Goal: Task Accomplishment & Management: Use online tool/utility

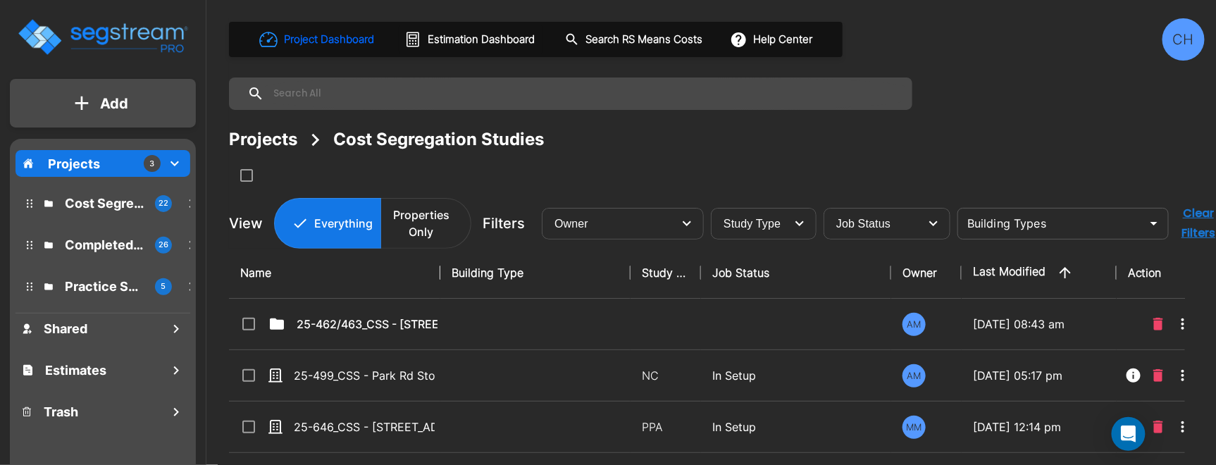
click at [103, 254] on div "Completed Projects 26" at bounding box center [113, 245] width 185 height 30
click at [106, 249] on p "Completed Projects" at bounding box center [104, 244] width 79 height 19
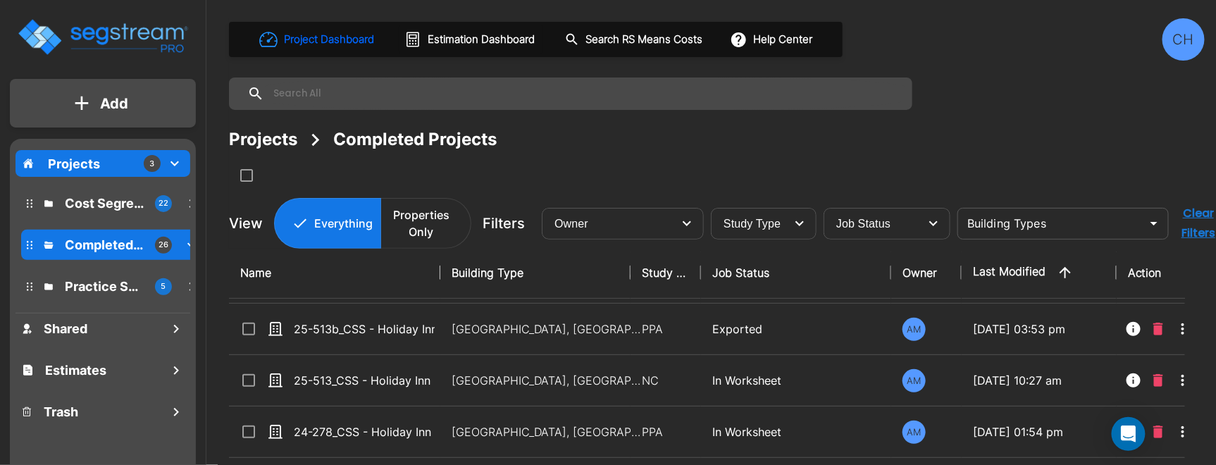
scroll to position [243, 0]
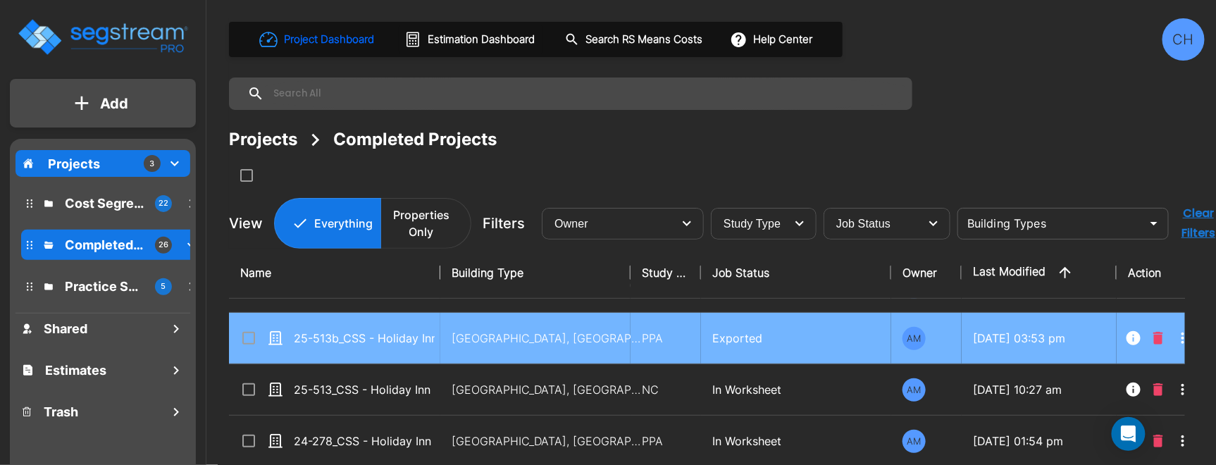
click at [476, 352] on td "Motel-Hotel, Motel-Hotel Site" at bounding box center [535, 338] width 190 height 51
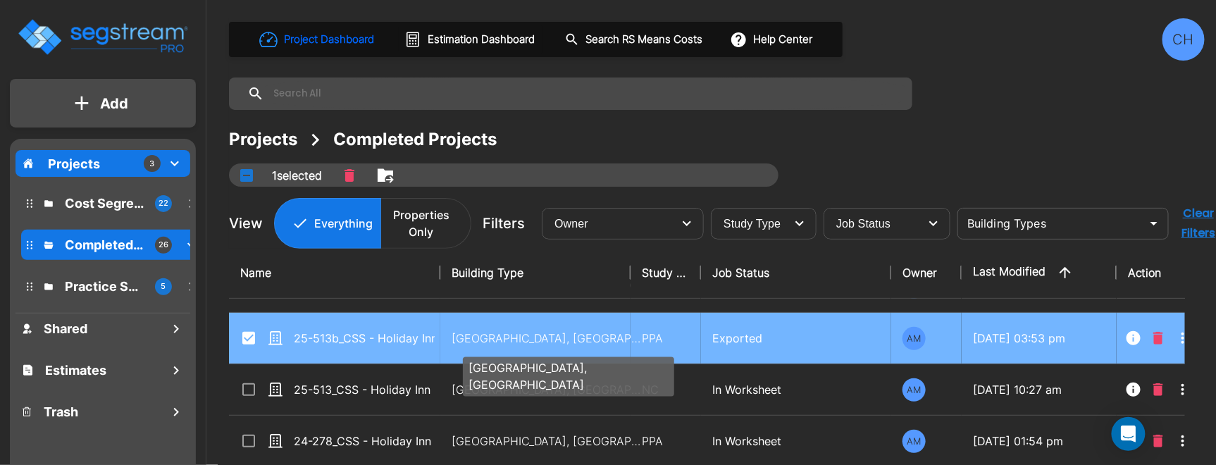
click at [488, 334] on p "Motel-Hotel, Motel-Hotel Site" at bounding box center [547, 338] width 190 height 17
checkbox input "false"
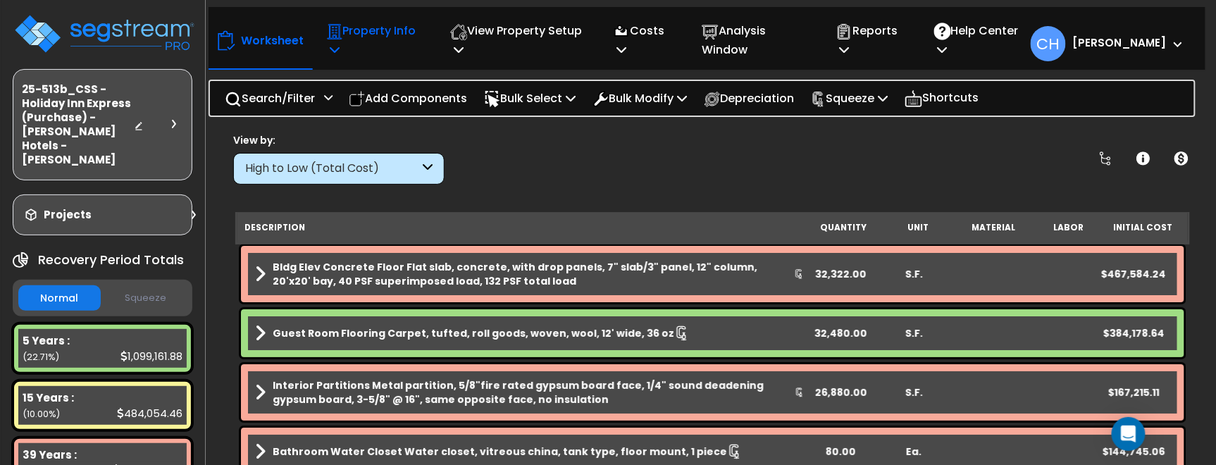
click at [343, 44] on p "Property Info" at bounding box center [373, 40] width 94 height 38
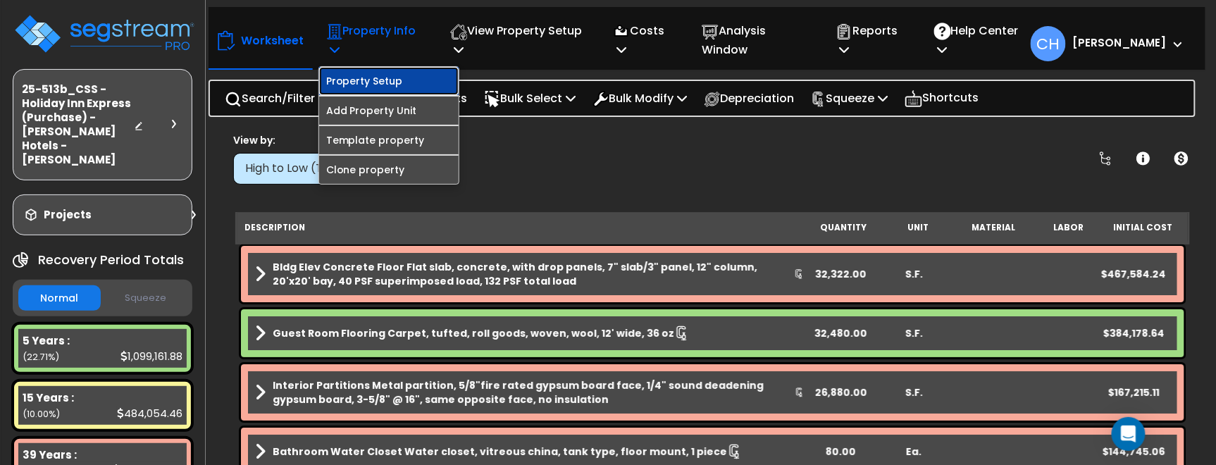
click at [374, 81] on link "Property Setup" at bounding box center [389, 81] width 140 height 28
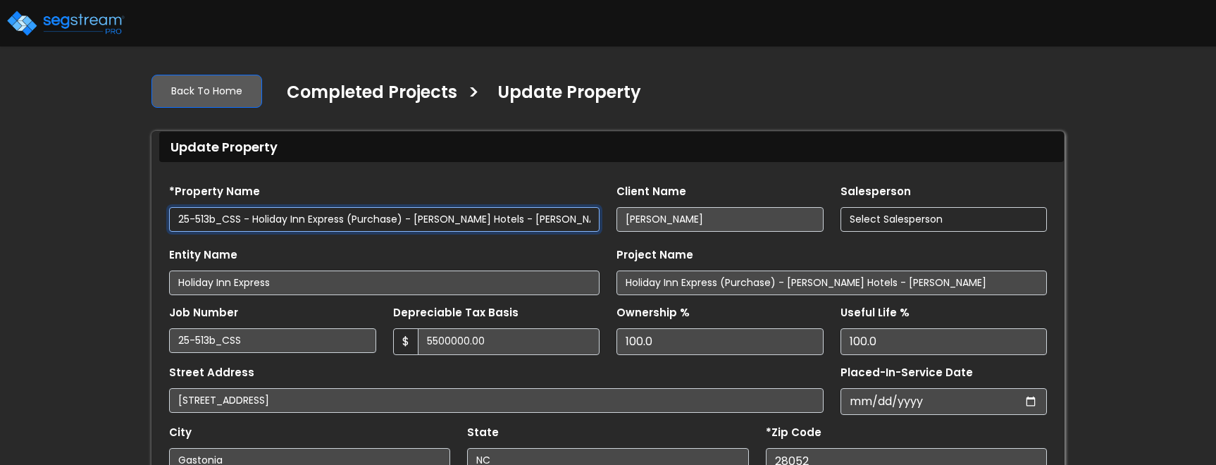
type input "5,500,000.00"
type input "360,118.7"
select select "2024"
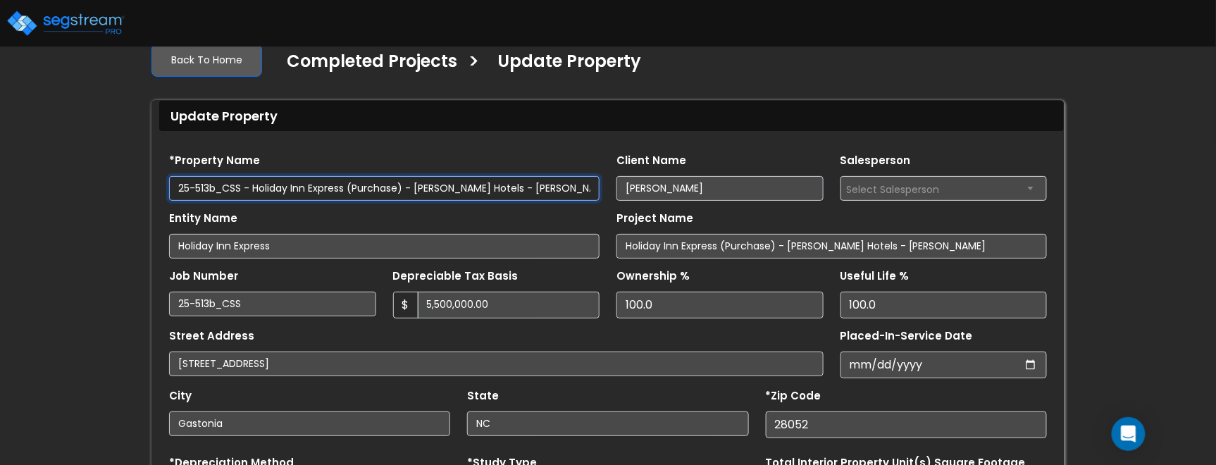
scroll to position [61, 0]
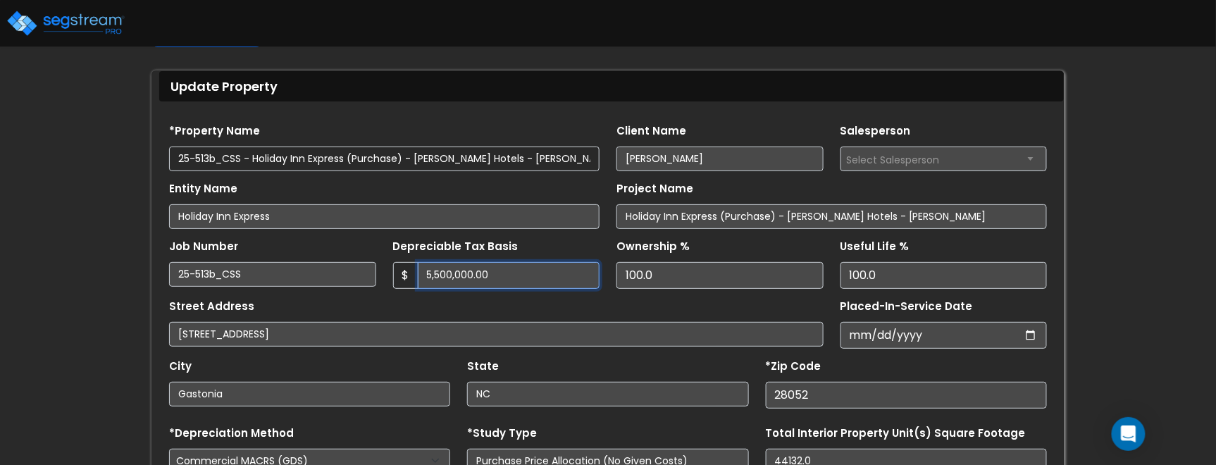
drag, startPoint x: 511, startPoint y: 278, endPoint x: 378, endPoint y: 276, distance: 132.5
click at [378, 276] on div "Job Number 25-513b_CSS Depreciable Tax Basis $ 5,500,000.00" at bounding box center [608, 259] width 895 height 60
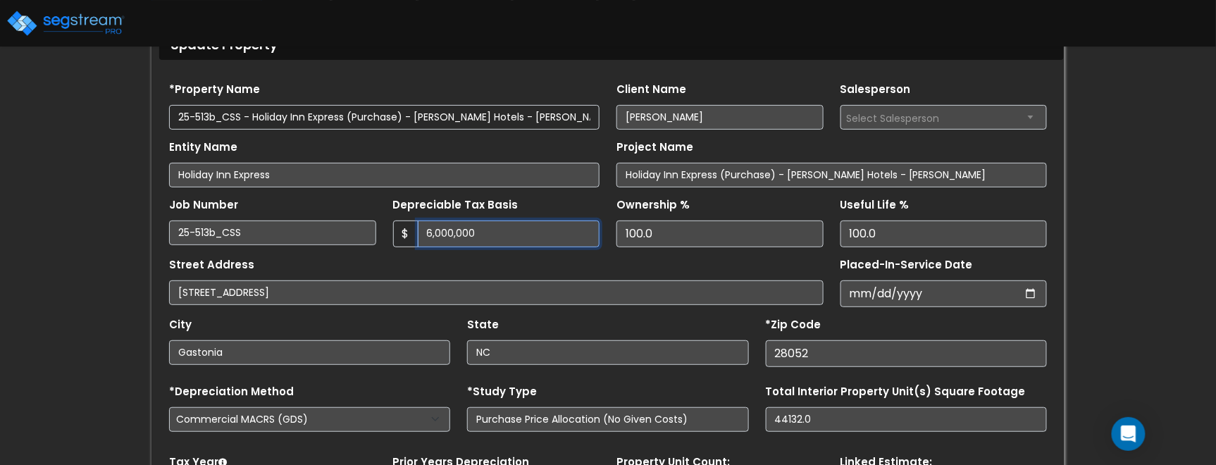
scroll to position [131, 0]
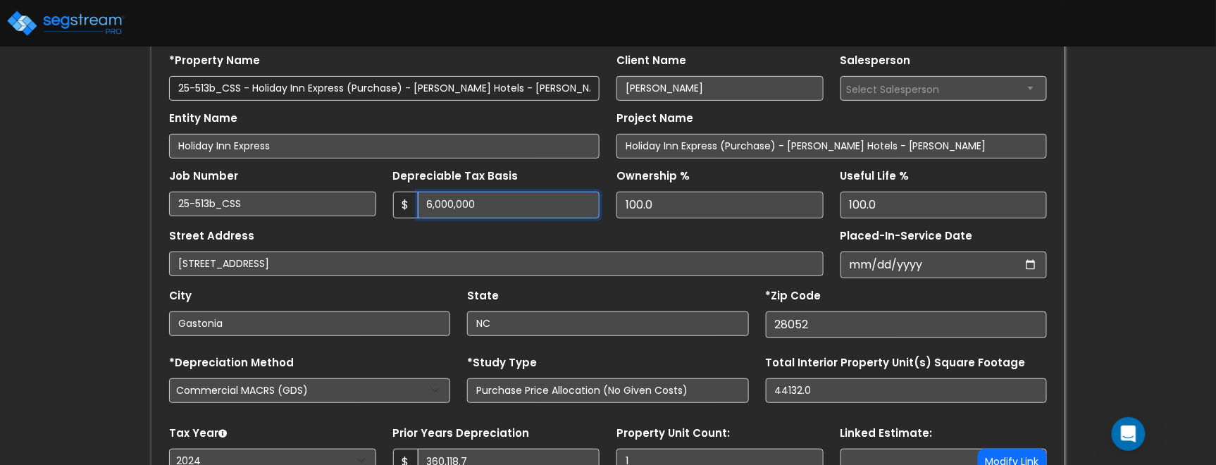
type input "6,000,000"
click at [1098, 272] on div "We are Building your Property. So please grab a coffee and let us do the heavy …" at bounding box center [608, 261] width 1216 height 660
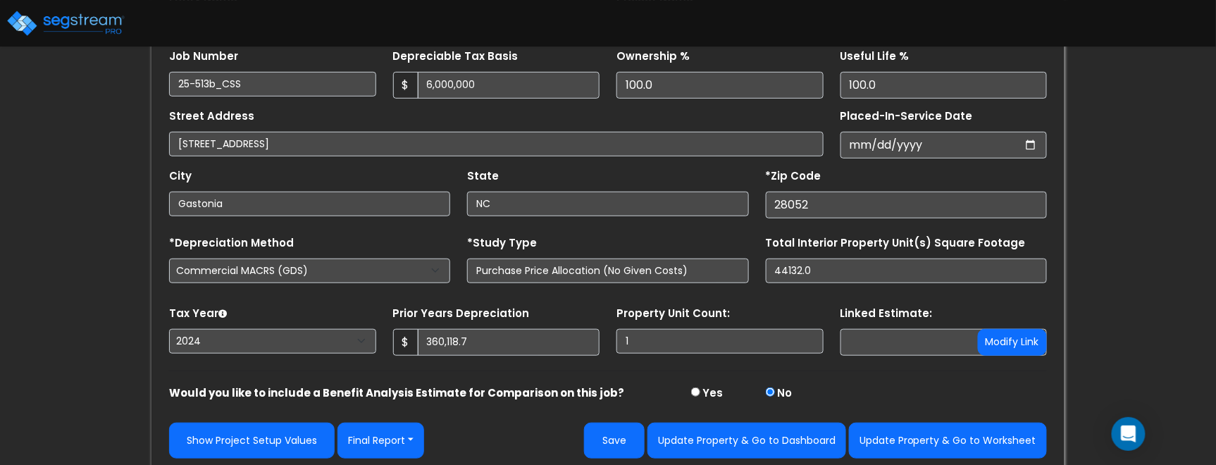
scroll to position [257, 0]
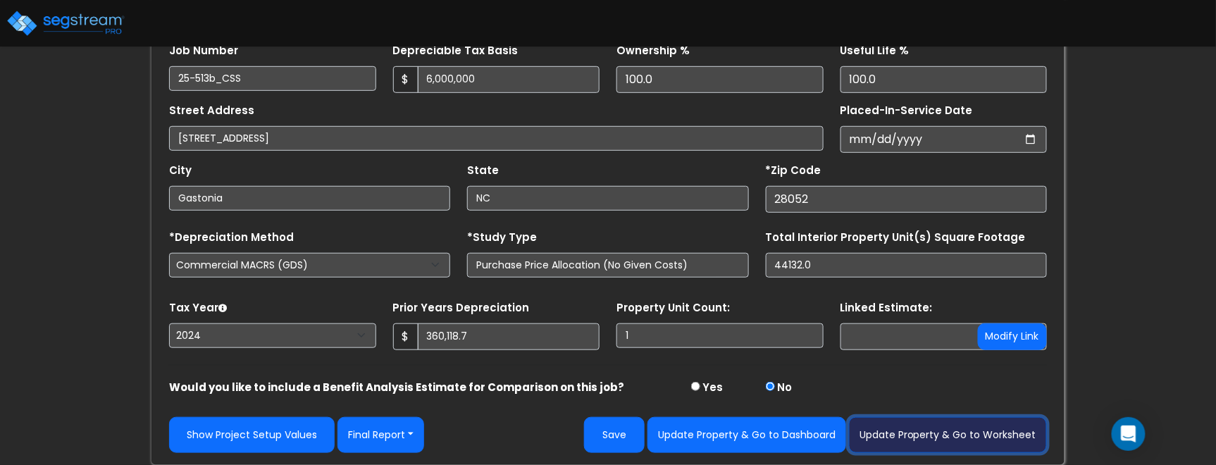
click at [1010, 433] on button "Update Property & Go to Worksheet" at bounding box center [948, 435] width 198 height 36
type input "360118.7"
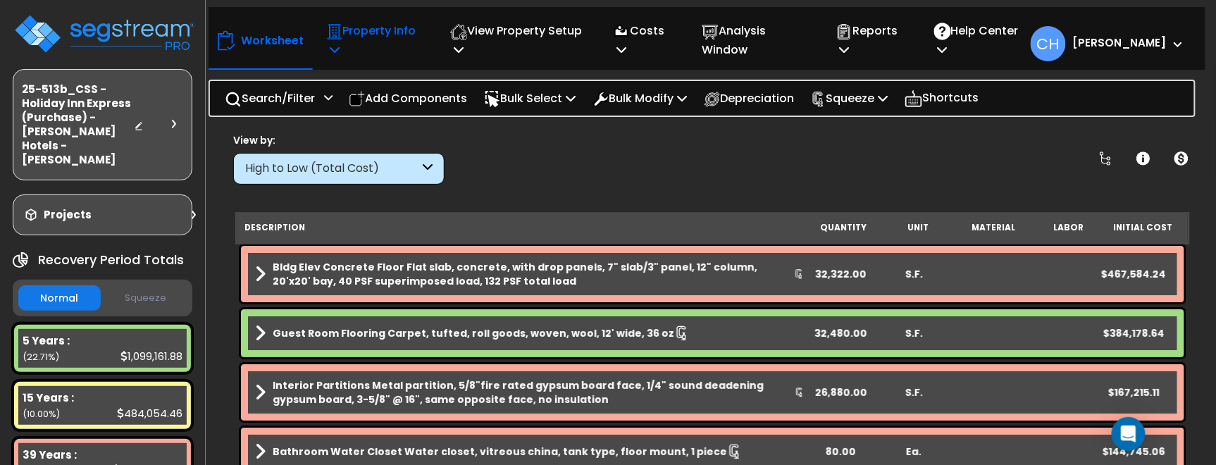
click at [330, 54] on icon at bounding box center [335, 49] width 10 height 11
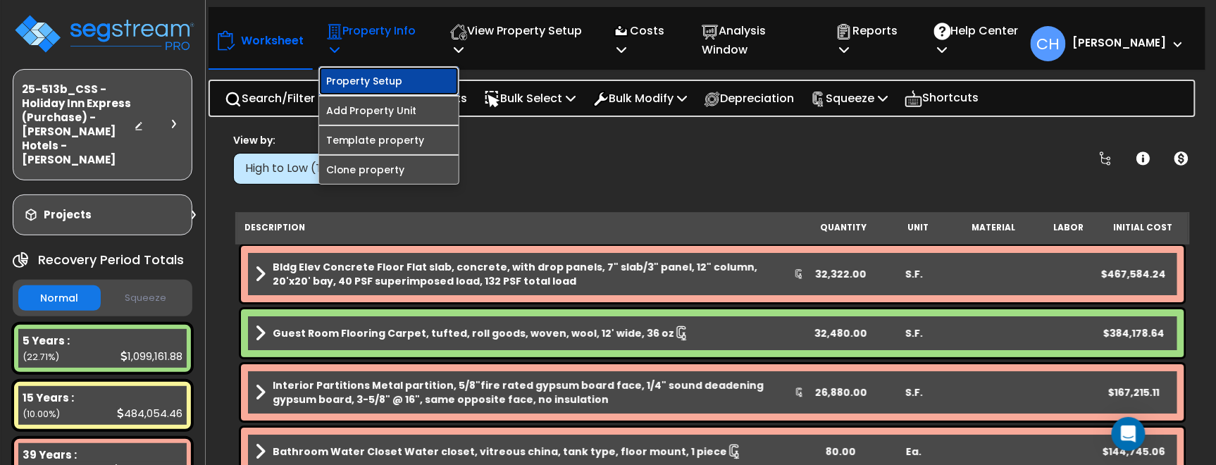
click at [392, 82] on link "Property Setup" at bounding box center [389, 81] width 140 height 28
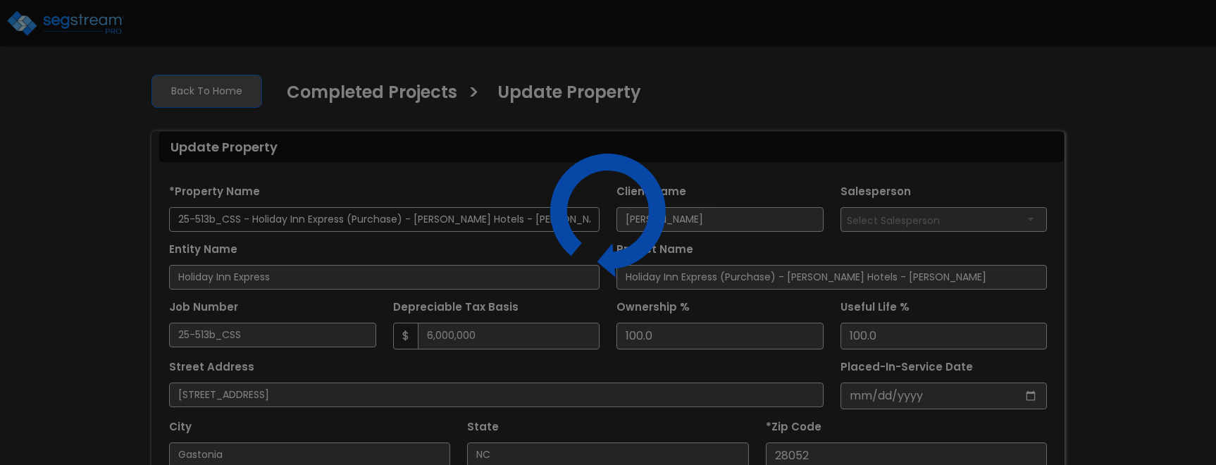
select select "2024"
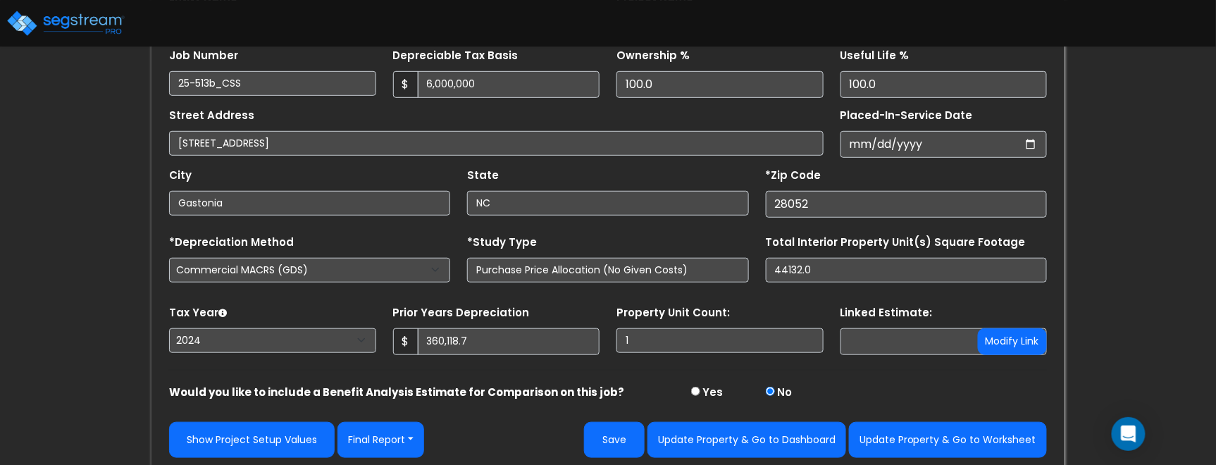
scroll to position [257, 0]
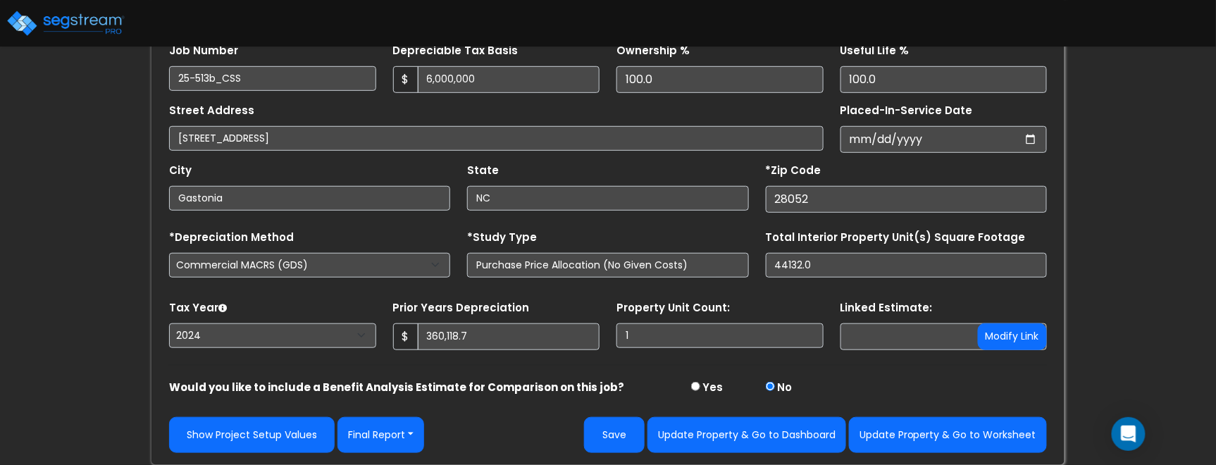
drag, startPoint x: 464, startPoint y: 321, endPoint x: 472, endPoint y: 328, distance: 11.0
click at [464, 322] on div "Prior Years Depreciation $ 360,118.7" at bounding box center [496, 323] width 207 height 53
drag, startPoint x: 479, startPoint y: 334, endPoint x: 393, endPoint y: 332, distance: 86.0
click at [393, 332] on div "$ 360,118.7" at bounding box center [496, 336] width 207 height 27
click at [486, 371] on form "*Property Name 25-513b_CSS - Holiday Inn Express (Purchase) - Shivam Hotels - K…" at bounding box center [608, 185] width 878 height 535
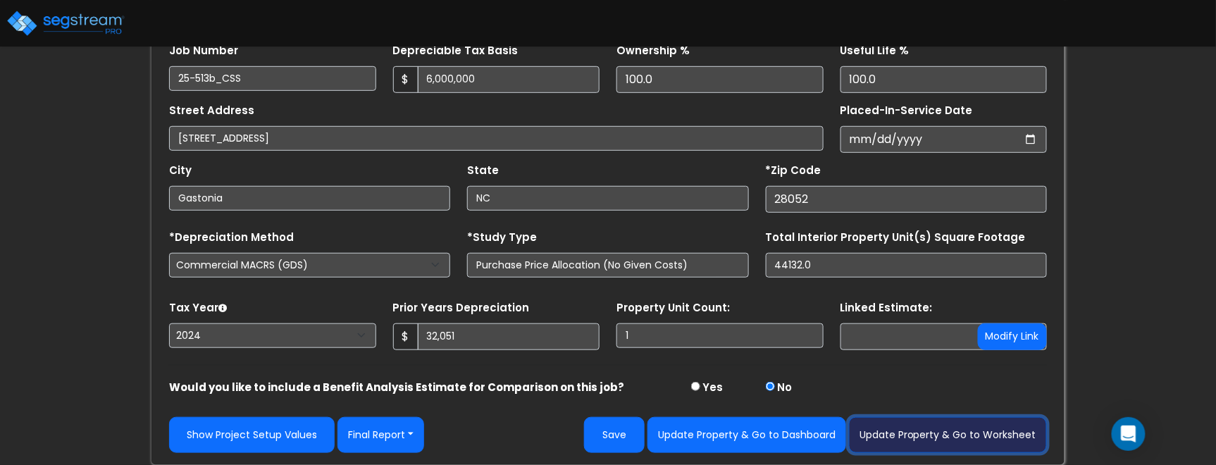
click at [931, 431] on button "Update Property & Go to Worksheet" at bounding box center [948, 435] width 198 height 36
type input "32051"
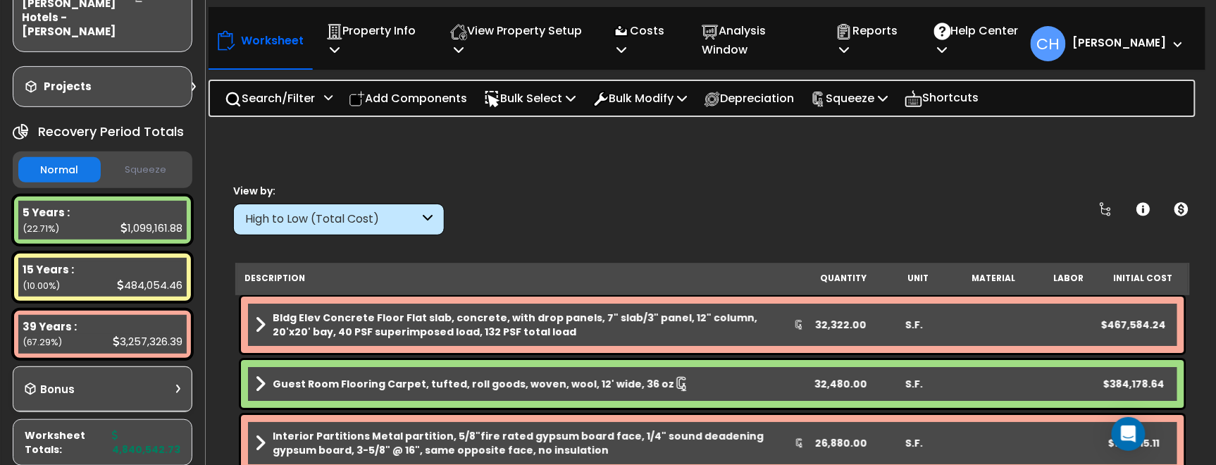
scroll to position [139, 0]
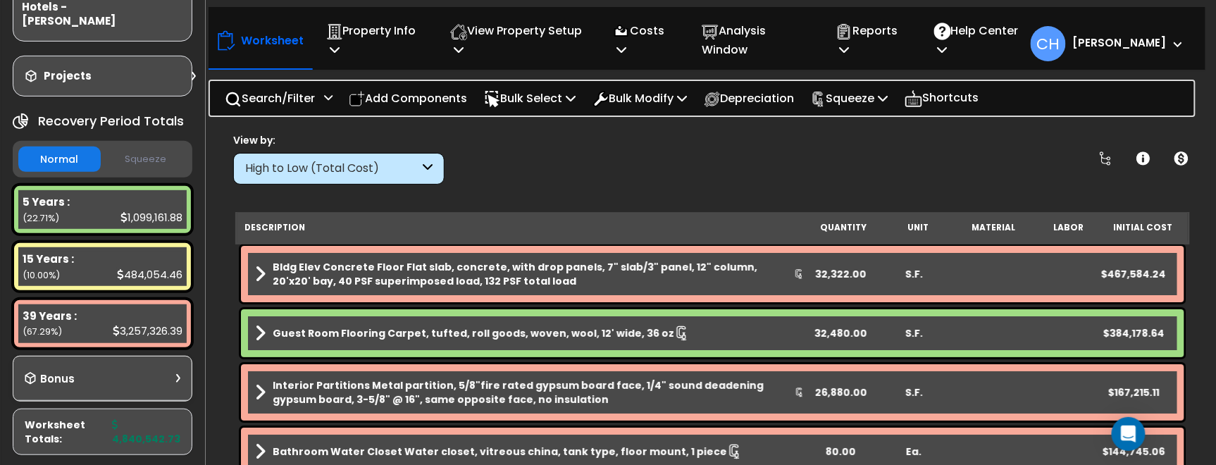
click at [155, 147] on button "Squeeze" at bounding box center [145, 159] width 82 height 25
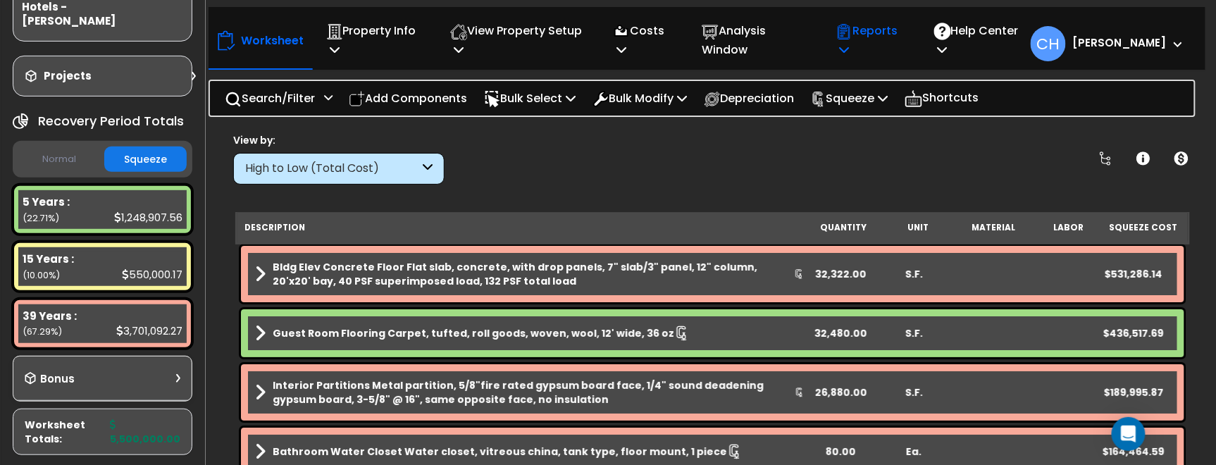
click at [862, 57] on div "Reports Get Report Manage Report Images Manage Report Custom Fields Download Re…" at bounding box center [870, 40] width 84 height 52
click at [884, 101] on p "Squeeze" at bounding box center [850, 98] width 78 height 19
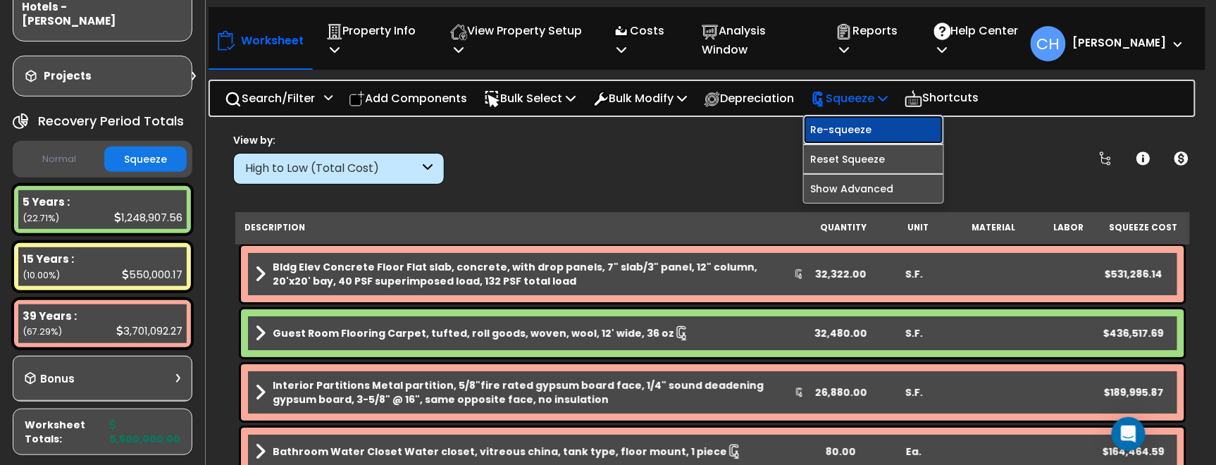
click at [886, 132] on link "Re-squeeze" at bounding box center [874, 130] width 140 height 28
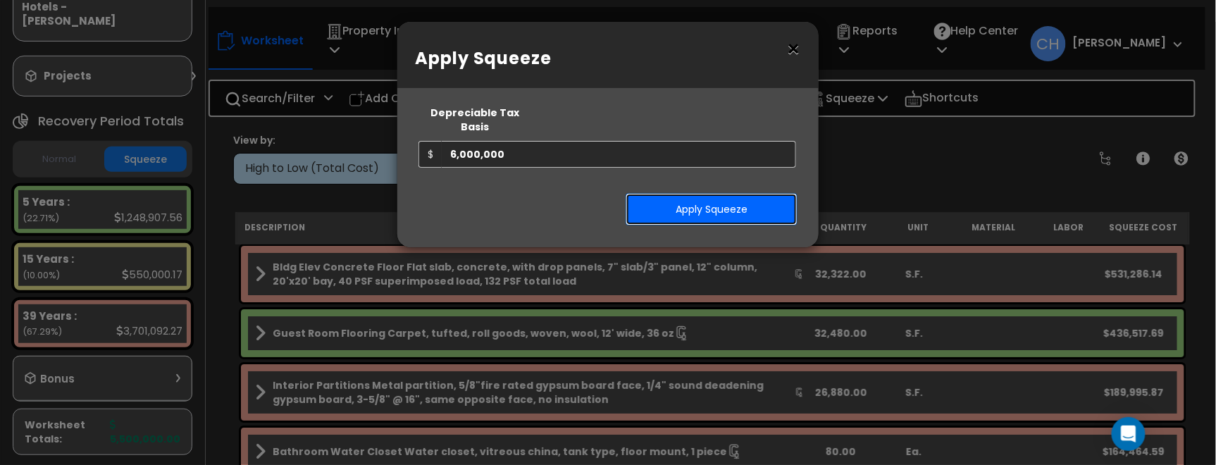
click at [741, 194] on button "Apply Squeeze" at bounding box center [712, 209] width 172 height 32
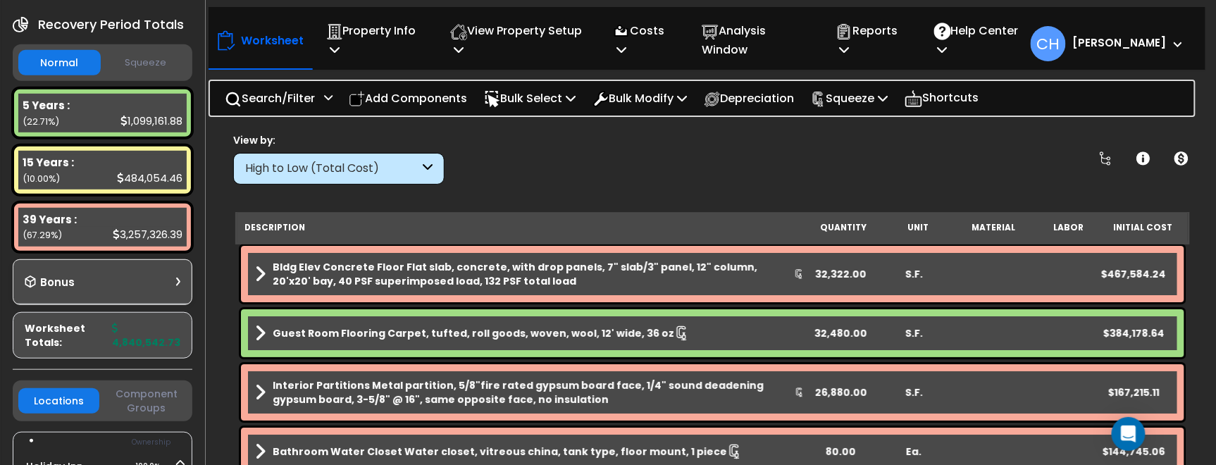
scroll to position [235, 0]
click at [160, 51] on button "Squeeze" at bounding box center [145, 63] width 82 height 25
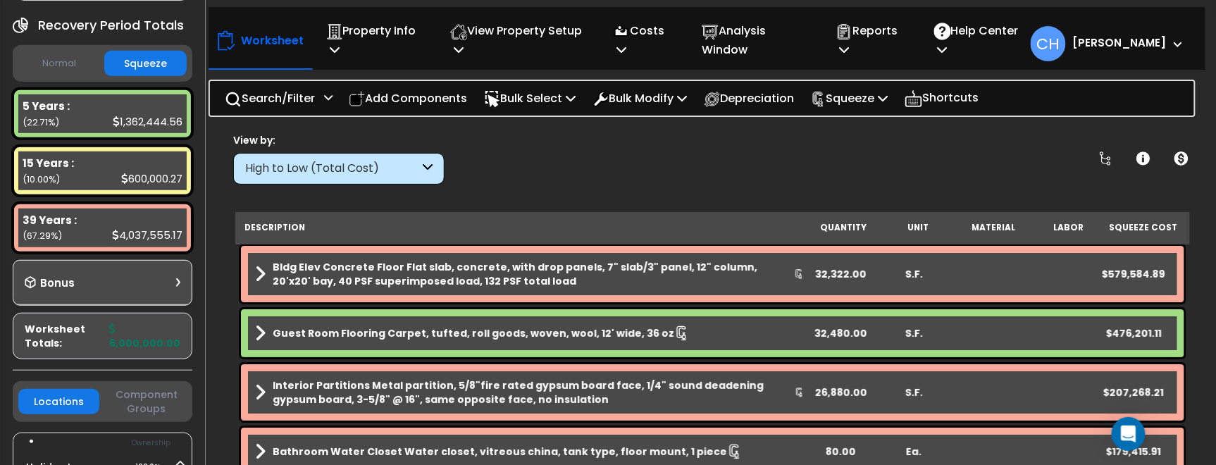
scroll to position [0, 0]
click at [886, 32] on p "Reports" at bounding box center [870, 40] width 68 height 38
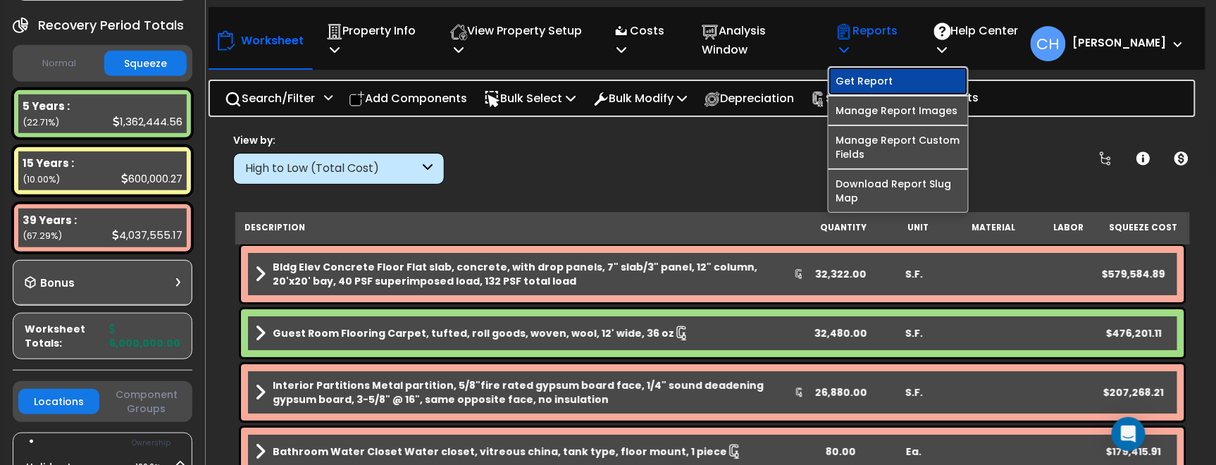
click at [884, 89] on link "Get Report" at bounding box center [899, 81] width 140 height 28
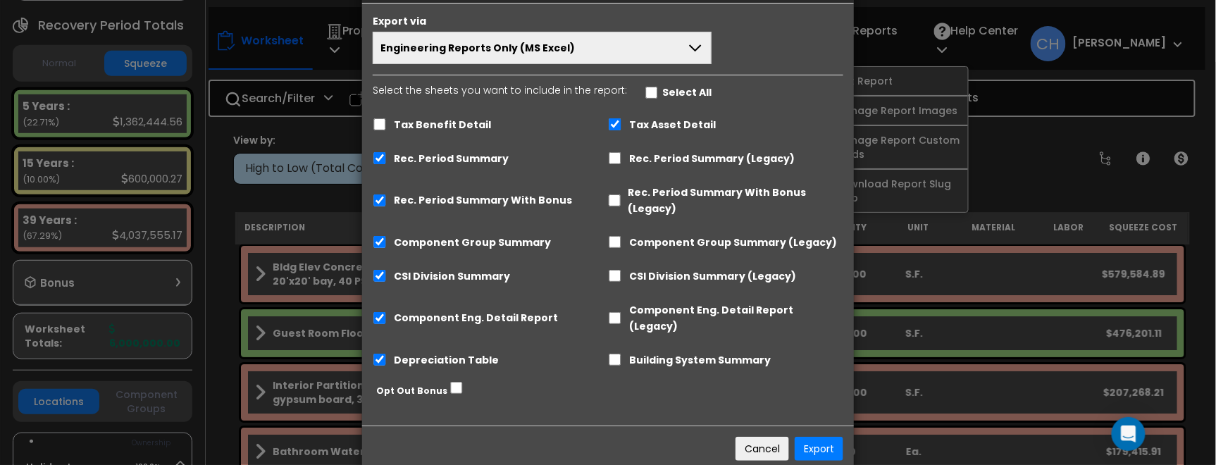
scroll to position [68, 0]
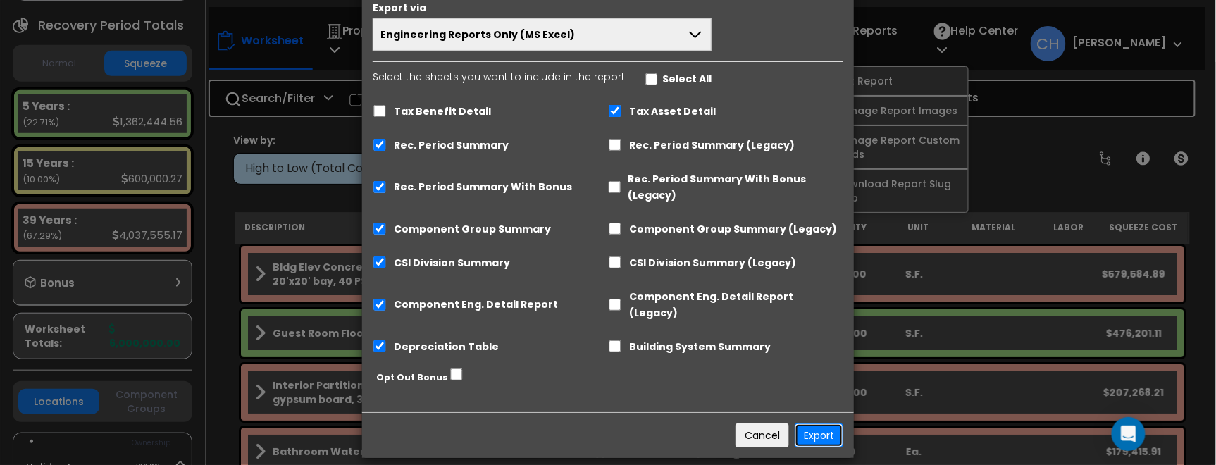
click at [818, 424] on button "Export" at bounding box center [819, 435] width 49 height 24
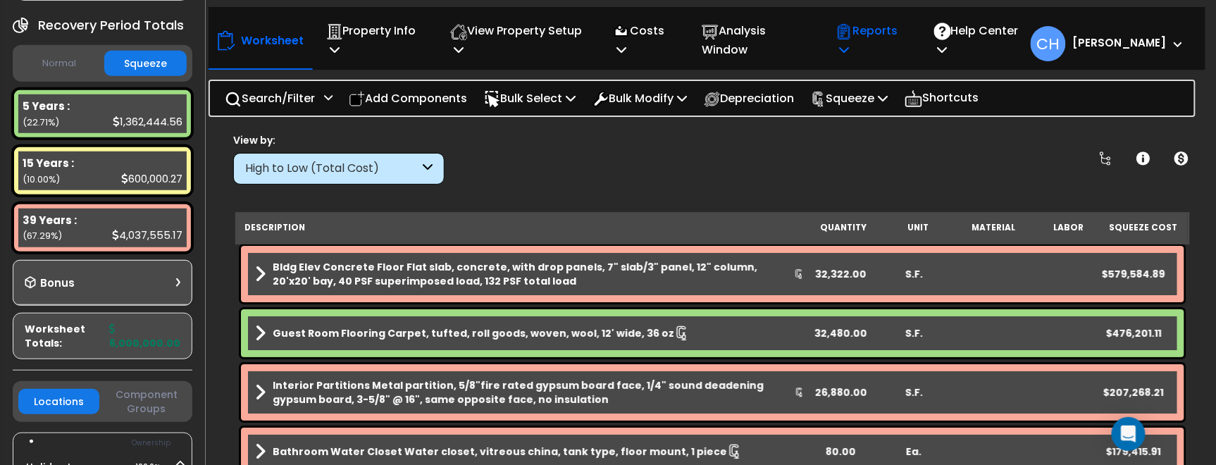
click at [879, 47] on p "Reports" at bounding box center [870, 40] width 68 height 38
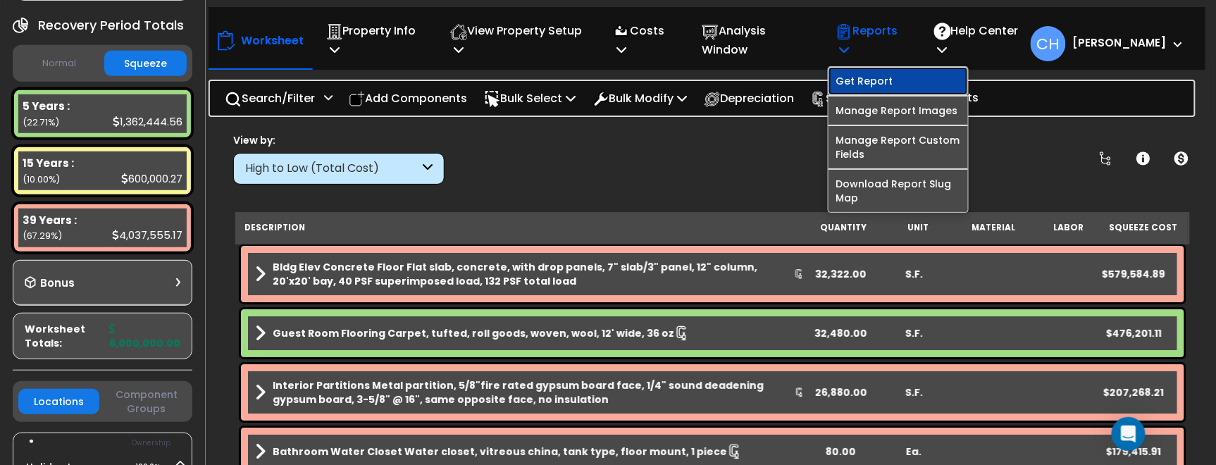
click at [889, 85] on link "Get Report" at bounding box center [899, 81] width 140 height 28
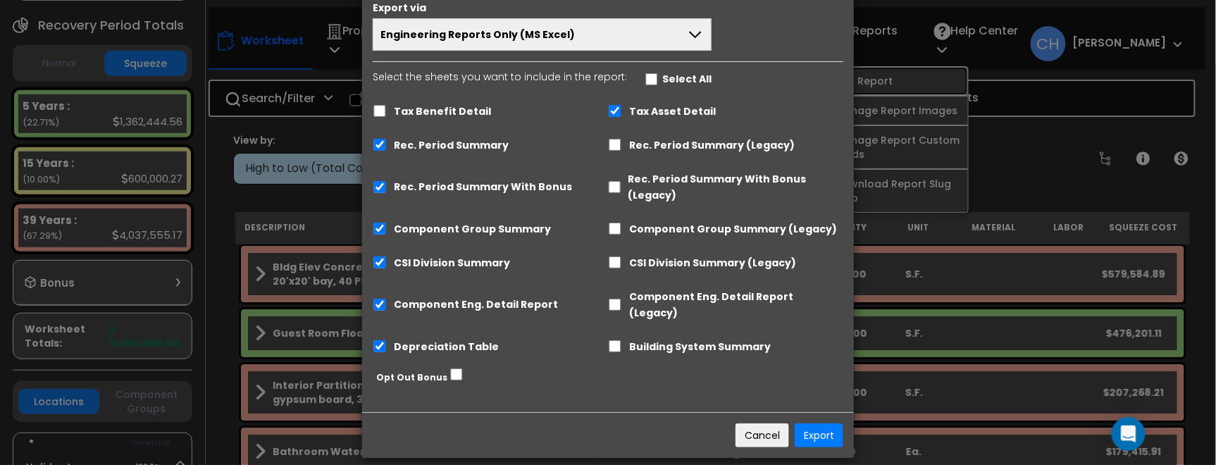
scroll to position [0, 0]
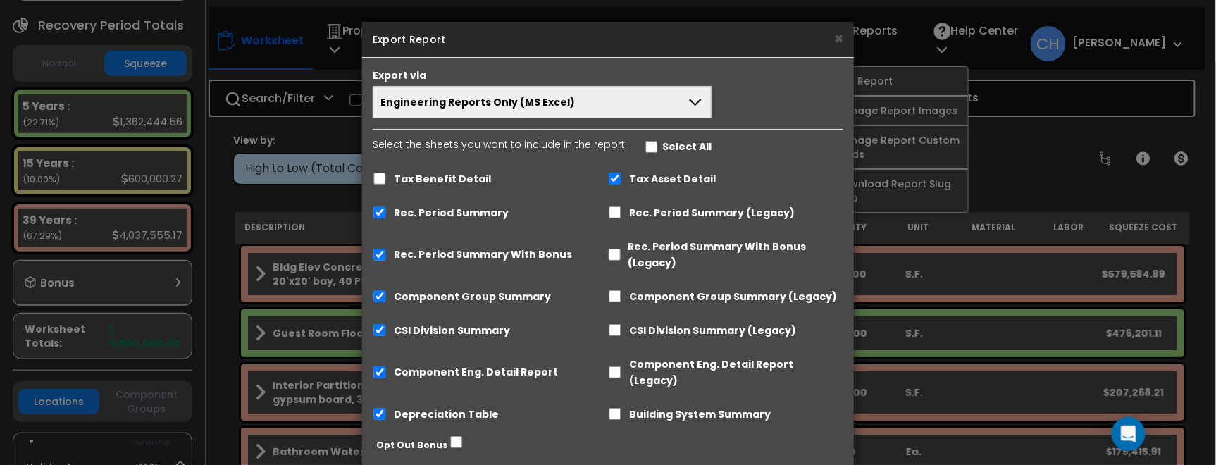
click at [638, 104] on button "Engineering Reports Only (MS Excel)" at bounding box center [542, 102] width 339 height 32
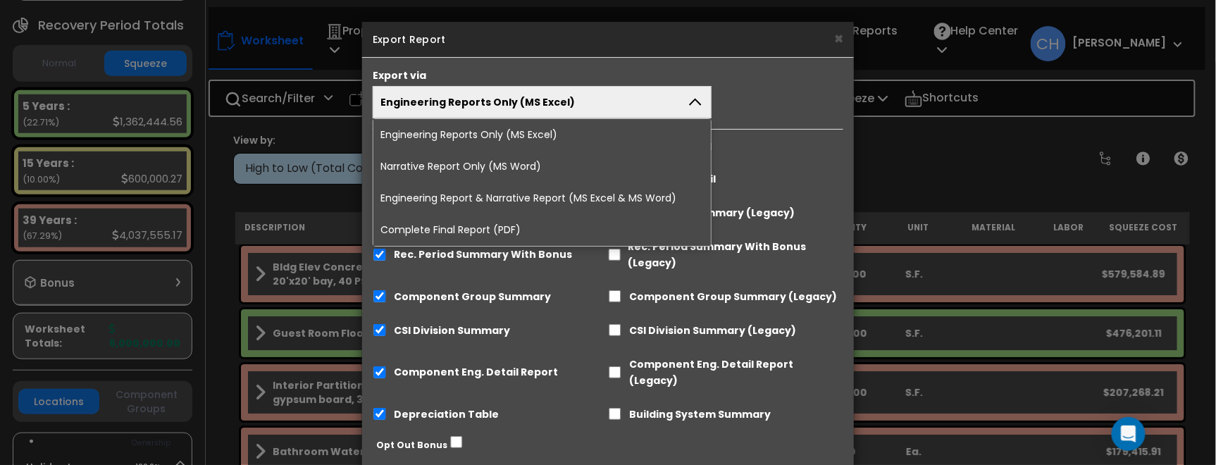
click at [484, 225] on li "Complete Final Report (PDF)" at bounding box center [542, 230] width 338 height 32
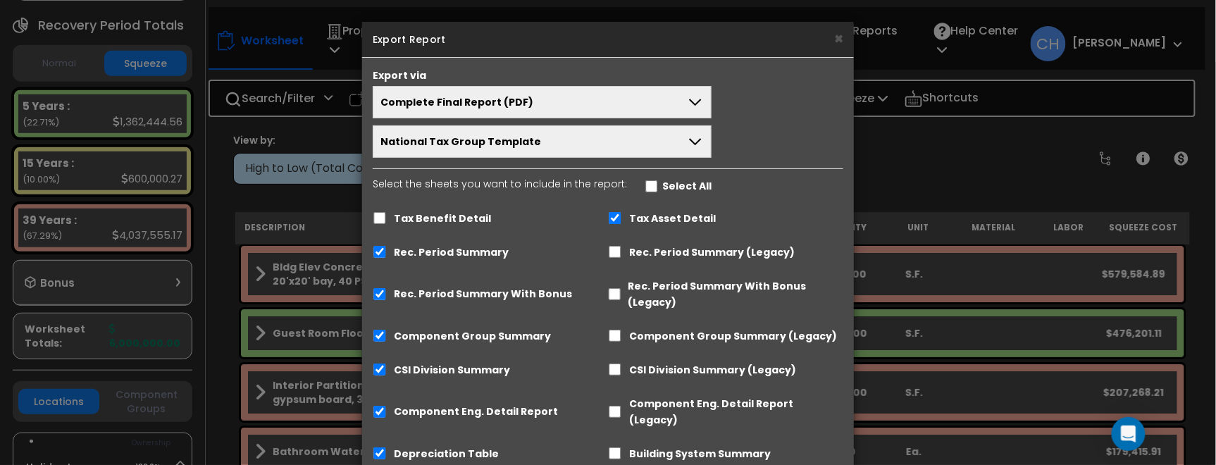
scroll to position [107, 0]
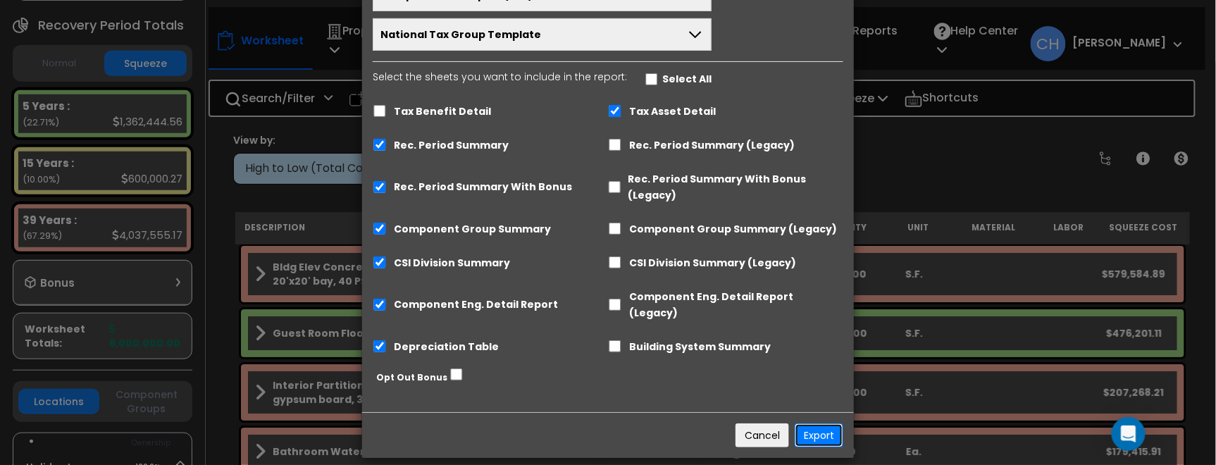
click at [822, 423] on button "Export" at bounding box center [819, 435] width 49 height 24
